Goal: Task Accomplishment & Management: Use online tool/utility

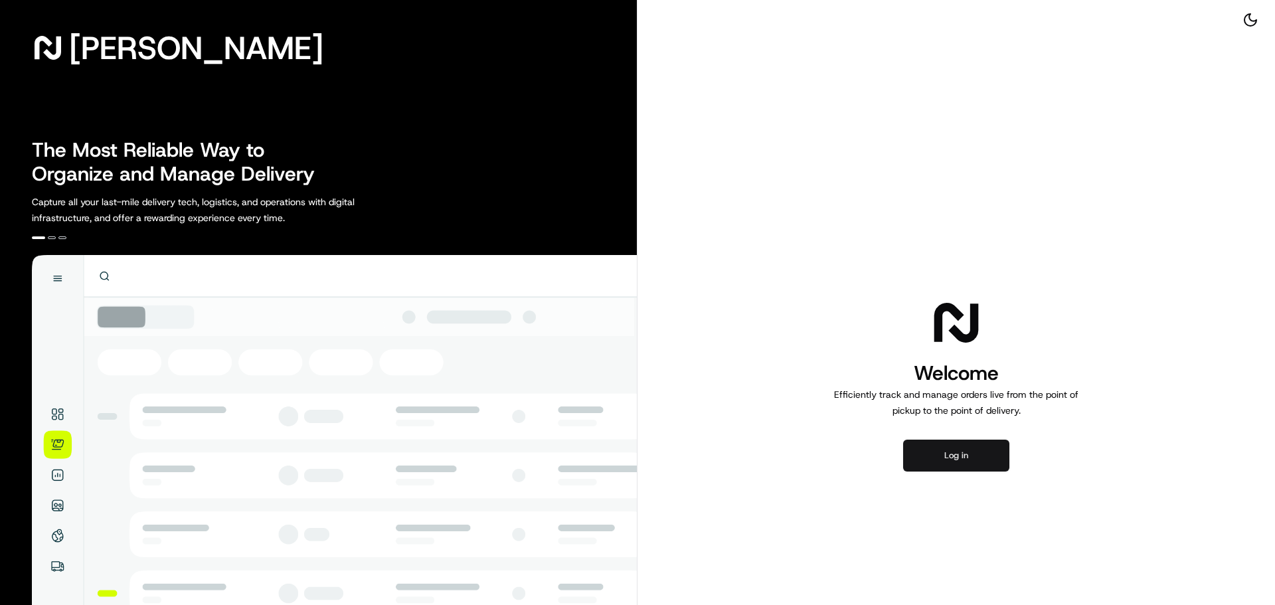
click at [967, 454] on button "Log in" at bounding box center [956, 456] width 106 height 32
